Goal: Information Seeking & Learning: Stay updated

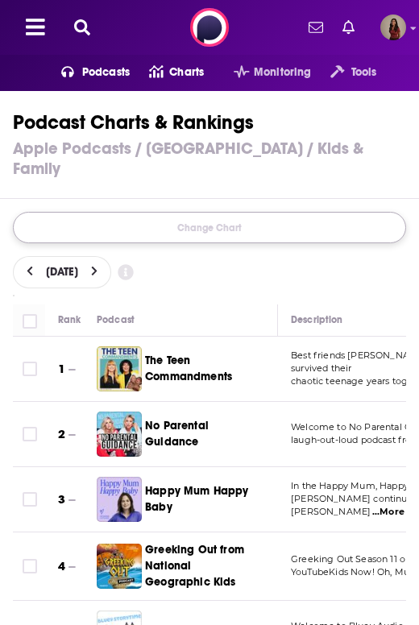
click at [256, 215] on button "Change Chart" at bounding box center [209, 227] width 393 height 31
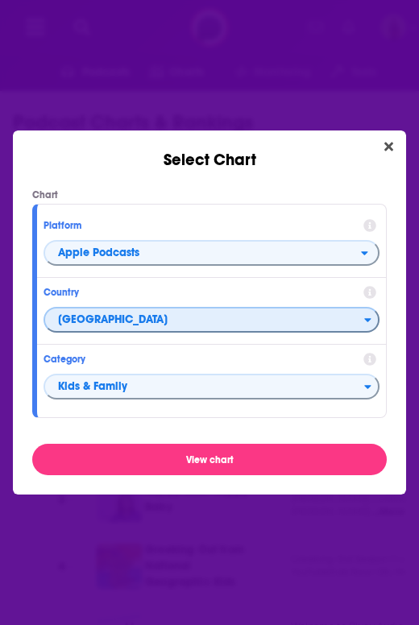
click at [152, 322] on span "[GEOGRAPHIC_DATA]" at bounding box center [204, 319] width 319 height 27
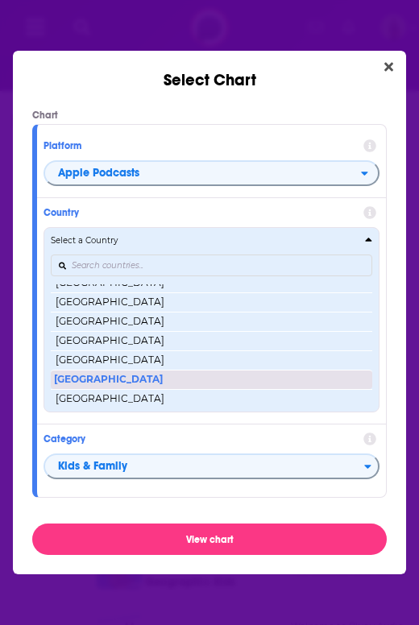
scroll to position [3108, 0]
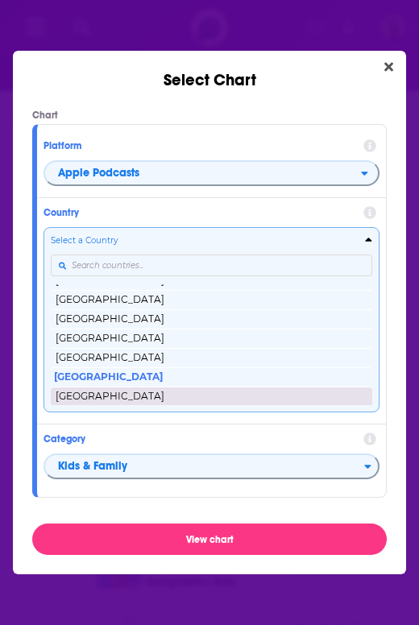
click at [132, 391] on button "[GEOGRAPHIC_DATA]" at bounding box center [212, 396] width 322 height 19
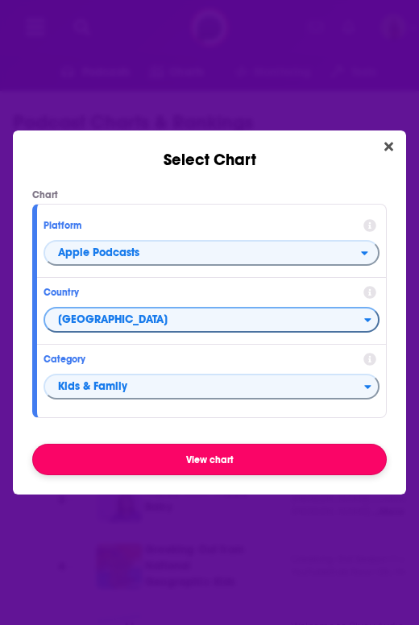
click at [174, 459] on button "View chart" at bounding box center [209, 459] width 355 height 31
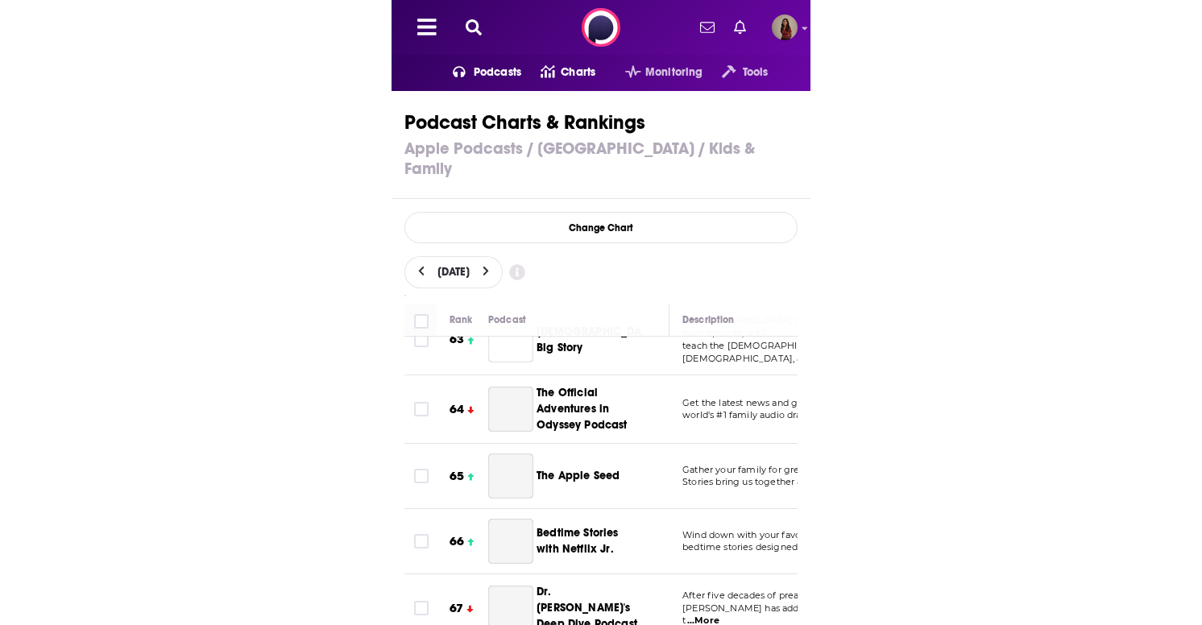
scroll to position [5047, 0]
